Goal: Information Seeking & Learning: Learn about a topic

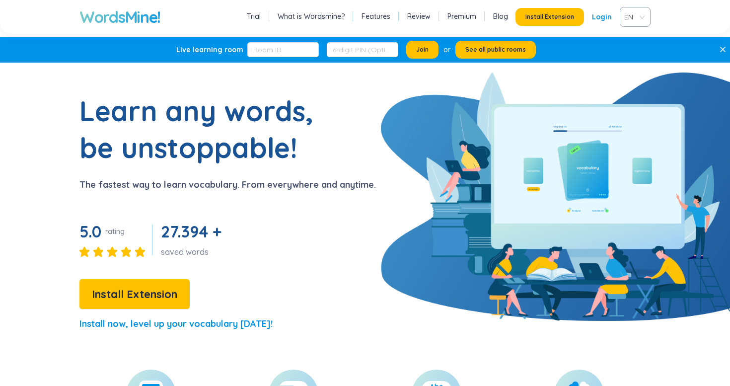
click at [620, 19] on div "EN" at bounding box center [634, 17] width 31 height 20
click at [632, 59] on div "VIE" at bounding box center [634, 54] width 19 height 11
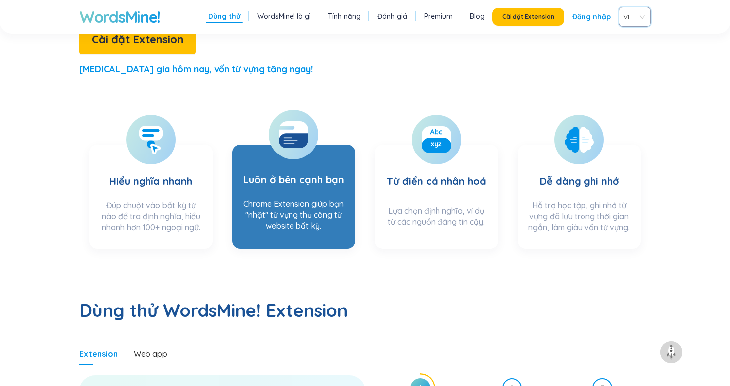
scroll to position [291, 0]
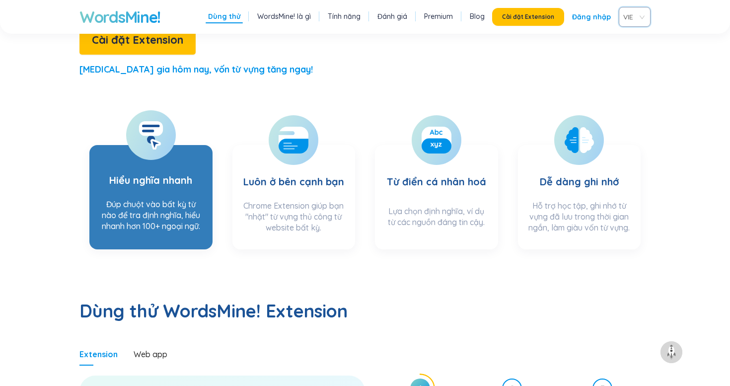
click at [151, 115] on div at bounding box center [151, 135] width 50 height 50
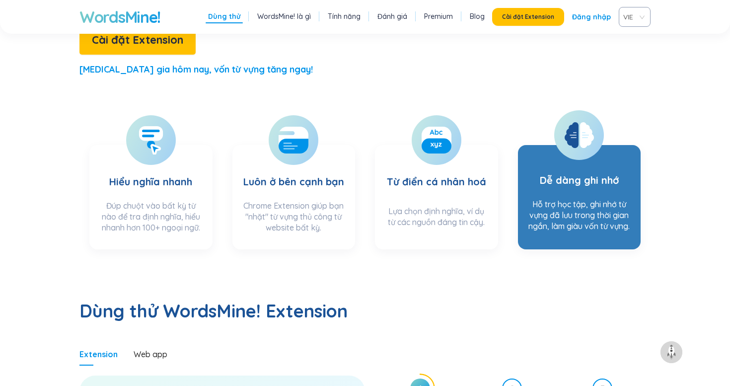
click at [561, 110] on div at bounding box center [579, 135] width 50 height 50
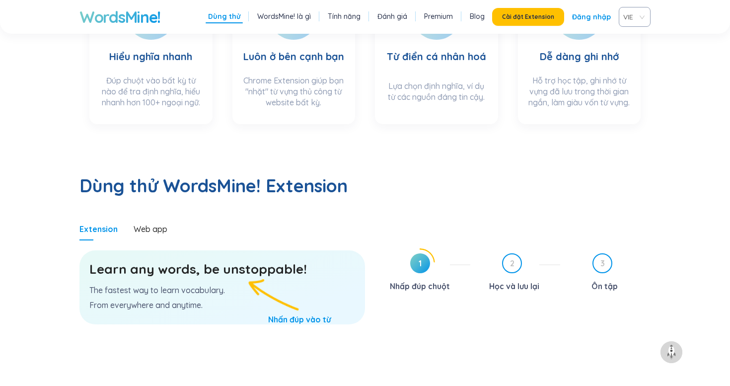
scroll to position [414, 0]
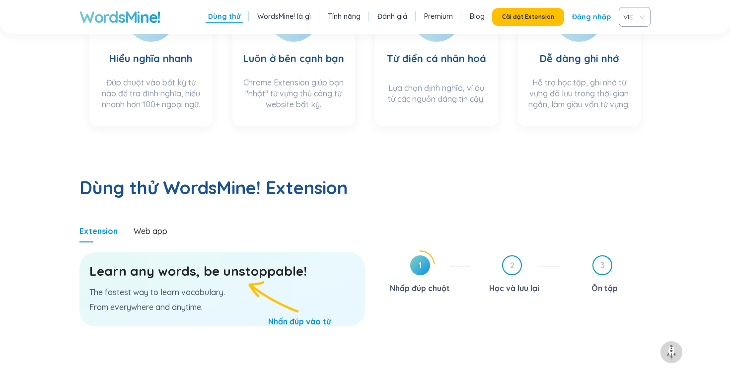
click at [432, 250] on icon at bounding box center [420, 265] width 30 height 30
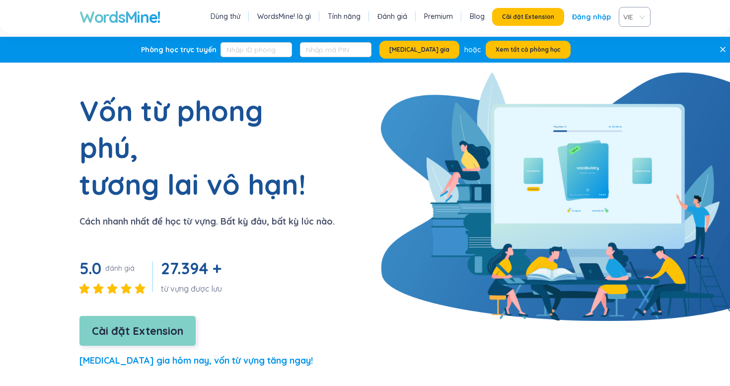
scroll to position [128, 0]
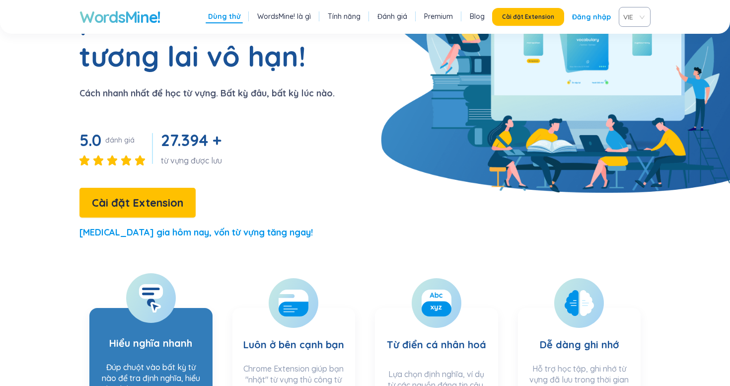
click at [141, 283] on icon at bounding box center [150, 297] width 25 height 29
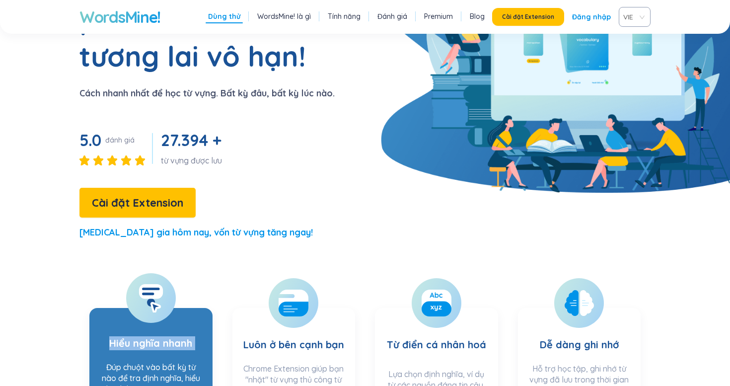
click at [141, 283] on icon at bounding box center [150, 297] width 25 height 29
click at [145, 361] on div "Đúp chuột vào bất kỳ từ nào để tra định nghĩa, hiểu nhanh hơn 100+ ngoại ngữ." at bounding box center [150, 380] width 103 height 39
click at [155, 284] on rect at bounding box center [151, 291] width 24 height 15
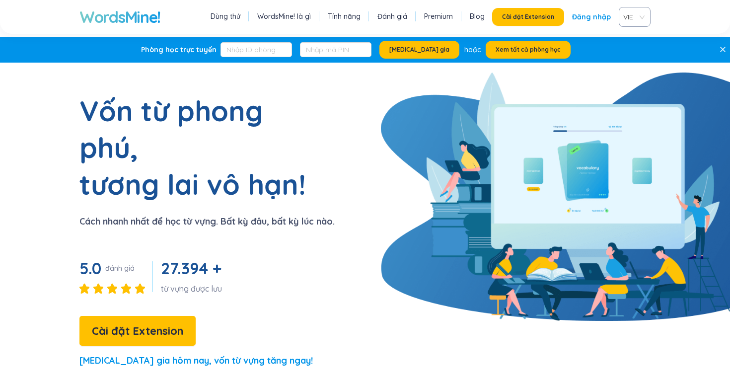
scroll to position [0, 0]
click at [280, 14] on link "WordsMine! là gì" at bounding box center [284, 16] width 54 height 10
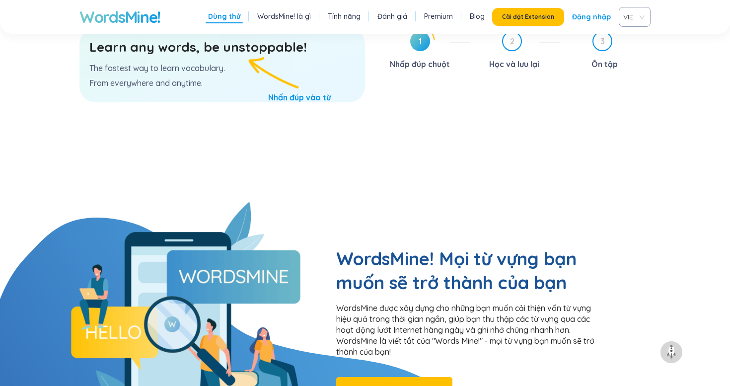
scroll to position [803, 0]
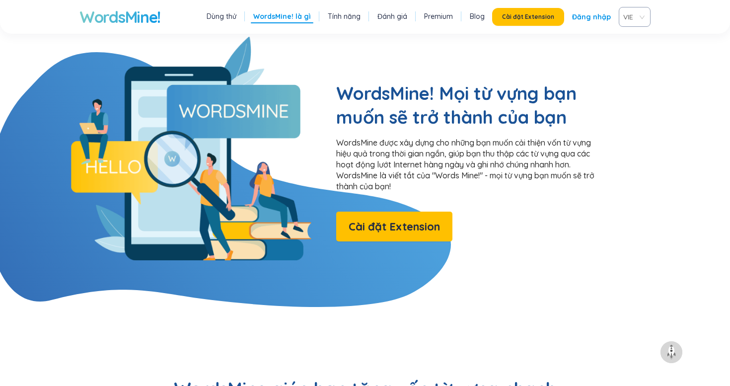
click at [340, 12] on link "Tính năng" at bounding box center [344, 16] width 33 height 10
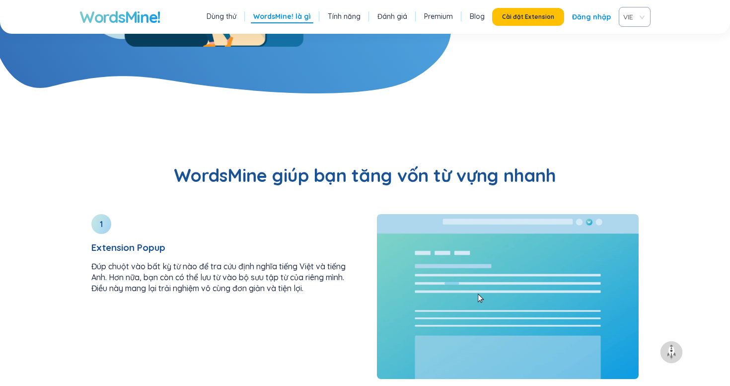
scroll to position [1061, 0]
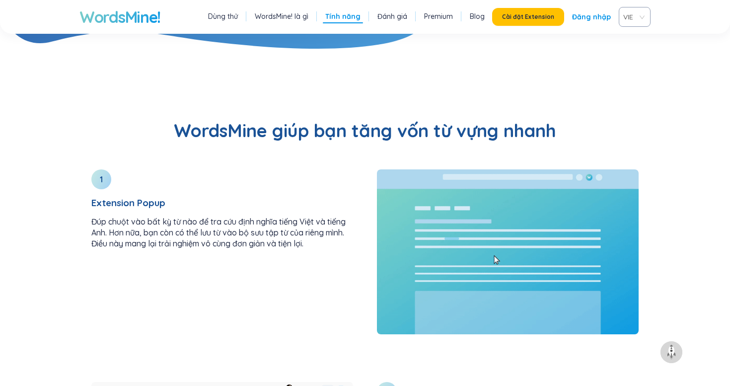
click at [451, 21] on li "Premium" at bounding box center [438, 16] width 34 height 13
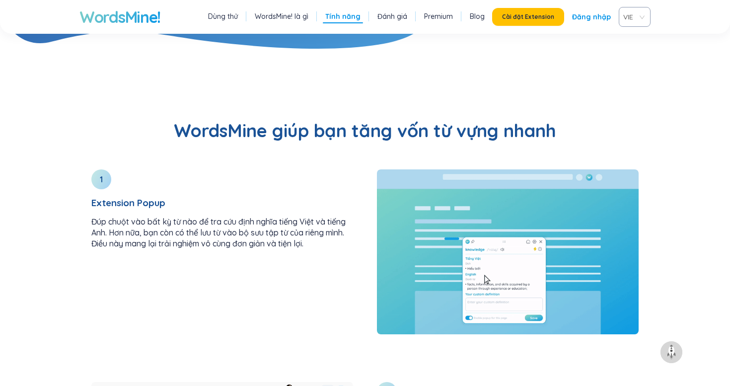
click at [444, 14] on link "Premium" at bounding box center [438, 16] width 29 height 10
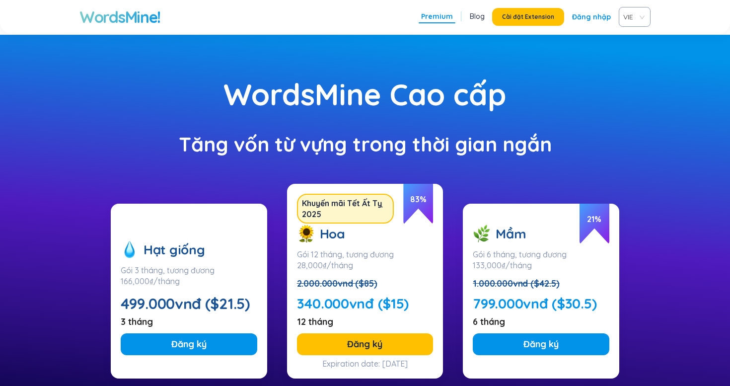
click at [478, 23] on span "Blog" at bounding box center [477, 16] width 20 height 13
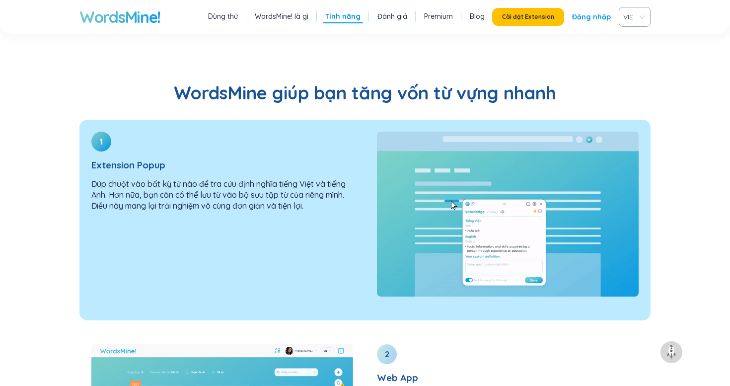
scroll to position [1119, 0]
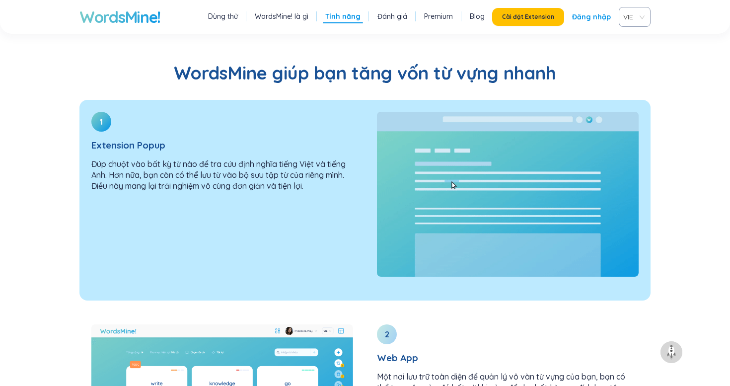
click at [161, 217] on div "1 Extension Popup Đúp chuột vào bất kỳ từ nào để tra cứu định nghĩa tiếng Việt …" at bounding box center [221, 194] width 285 height 189
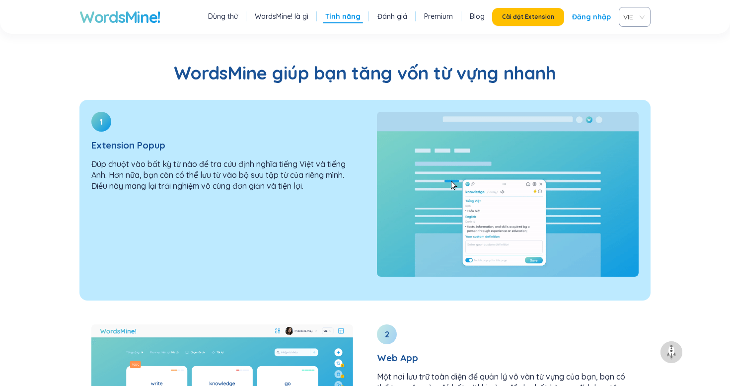
click at [161, 217] on div "1 Extension Popup Đúp chuột vào bất kỳ từ nào để tra cứu định nghĩa tiếng Việt …" at bounding box center [221, 194] width 285 height 189
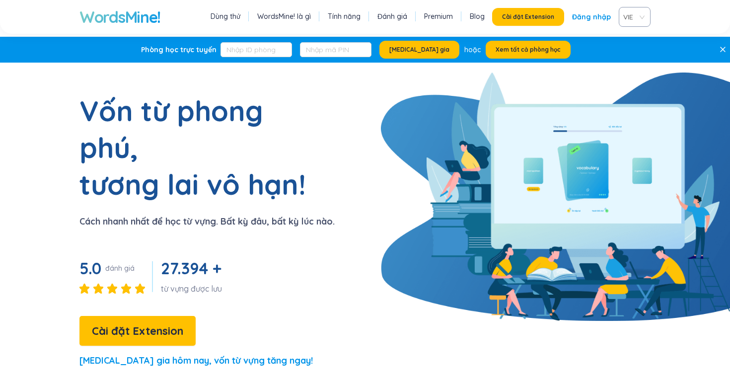
scroll to position [0, 0]
click at [286, 53] on input "text" at bounding box center [255, 49] width 71 height 15
click at [349, 50] on input "text" at bounding box center [335, 49] width 71 height 15
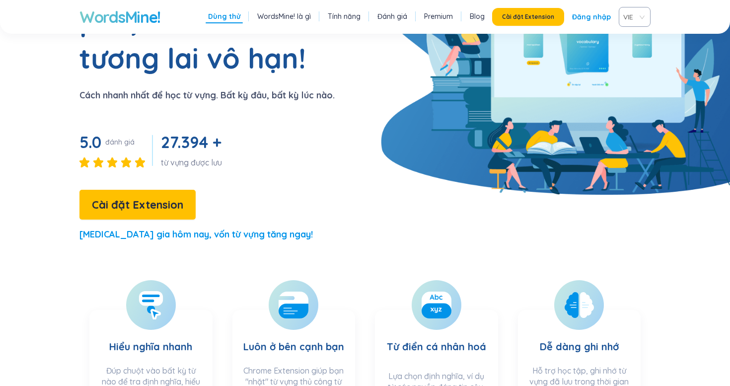
scroll to position [251, 0]
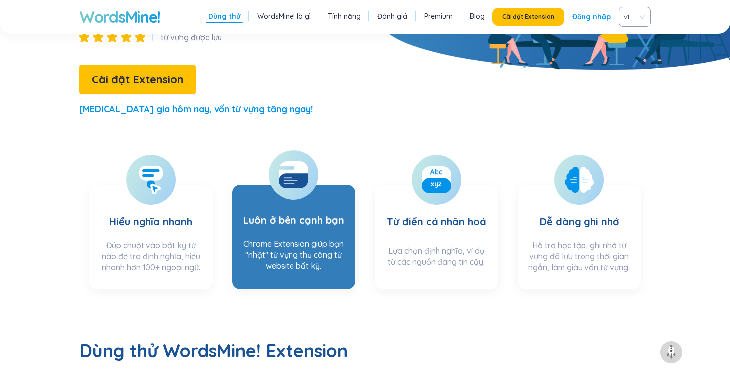
click at [276, 193] on h3 "Luôn ở bên cạnh bạn" at bounding box center [293, 213] width 101 height 40
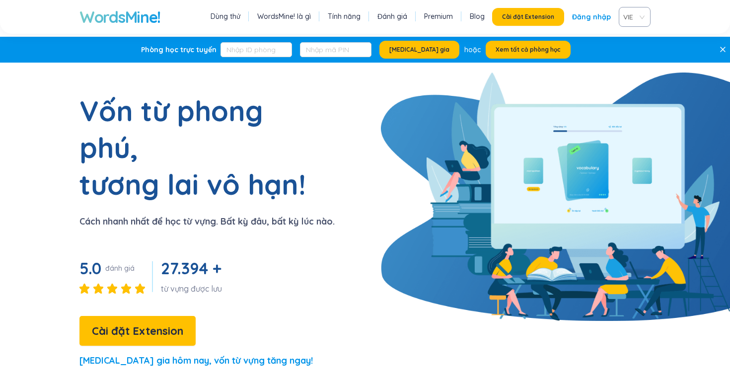
scroll to position [0, 0]
